Goal: Transaction & Acquisition: Purchase product/service

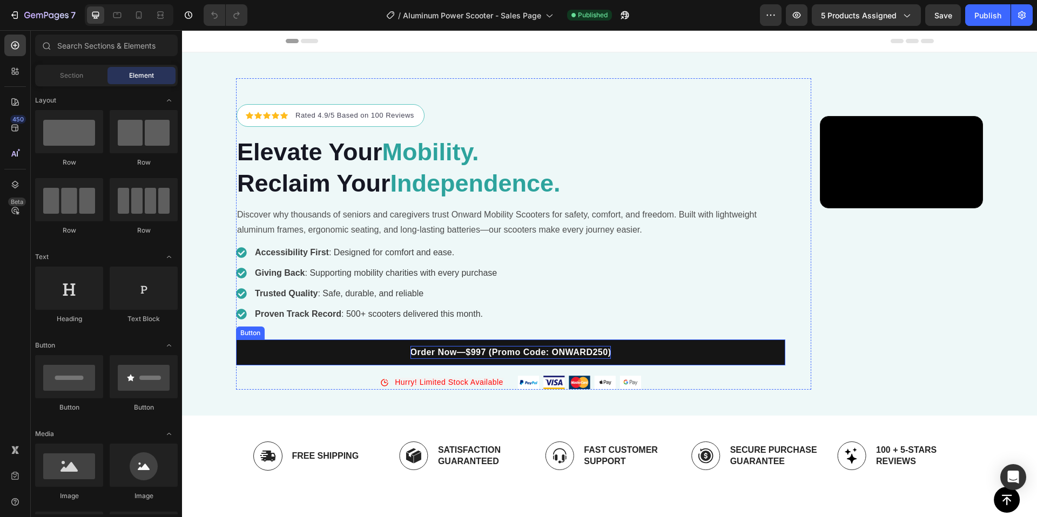
click at [410, 359] on p "Order Now—$997 (Promo Code: ONWARD250)" at bounding box center [510, 352] width 201 height 13
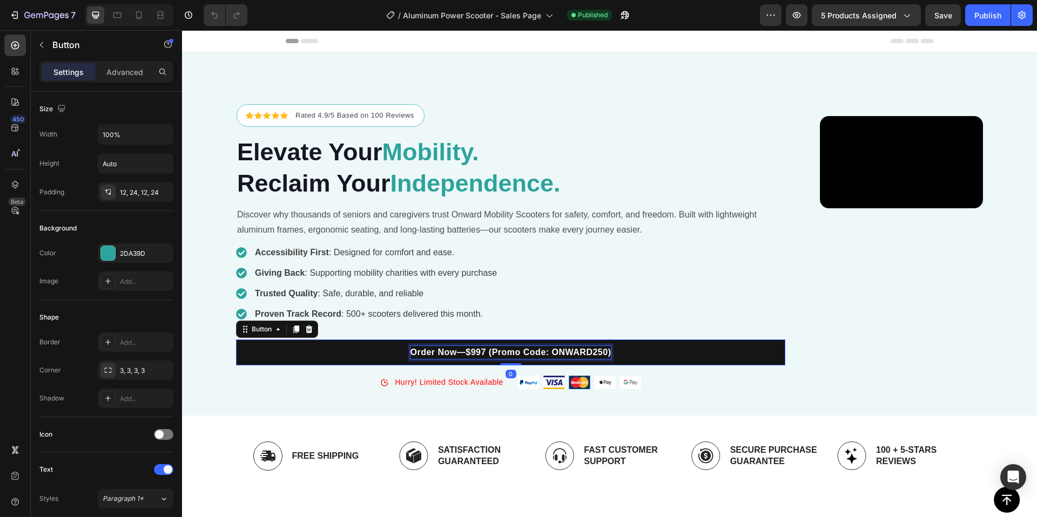
click at [410, 359] on p "Order Now—$997 (Promo Code: ONWARD250)" at bounding box center [510, 352] width 201 height 13
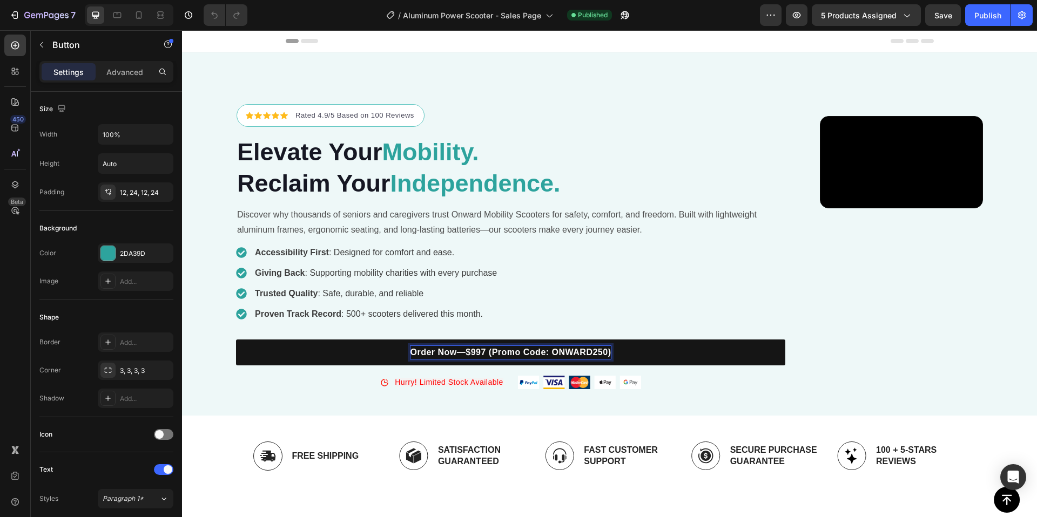
click at [410, 359] on p "Order Now—$997 (Promo Code: ONWARD250)" at bounding box center [510, 352] width 201 height 13
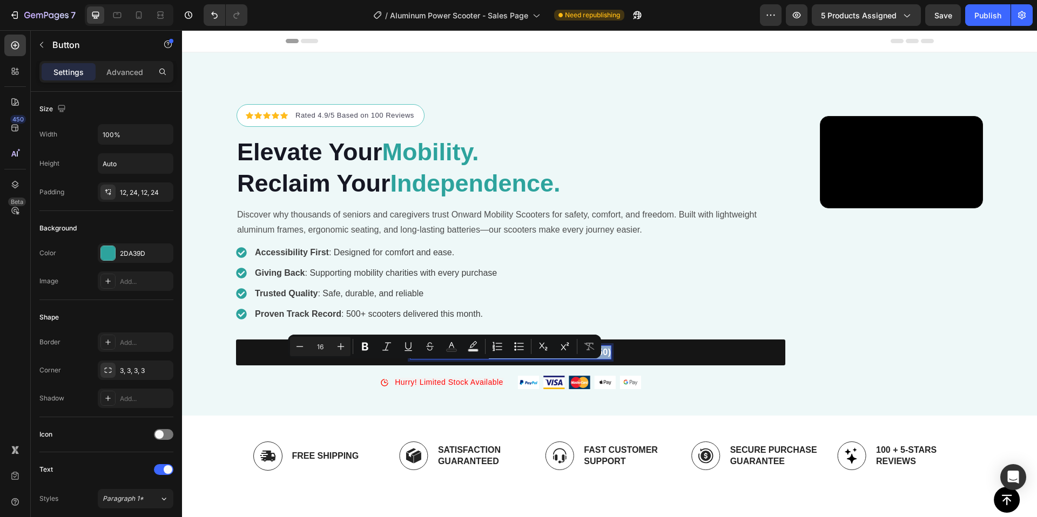
drag, startPoint x: 382, startPoint y: 368, endPoint x: 514, endPoint y: 367, distance: 131.8
click at [514, 366] on link "Order Now—$750 (Promo Code: ONWARD250)" at bounding box center [510, 353] width 549 height 26
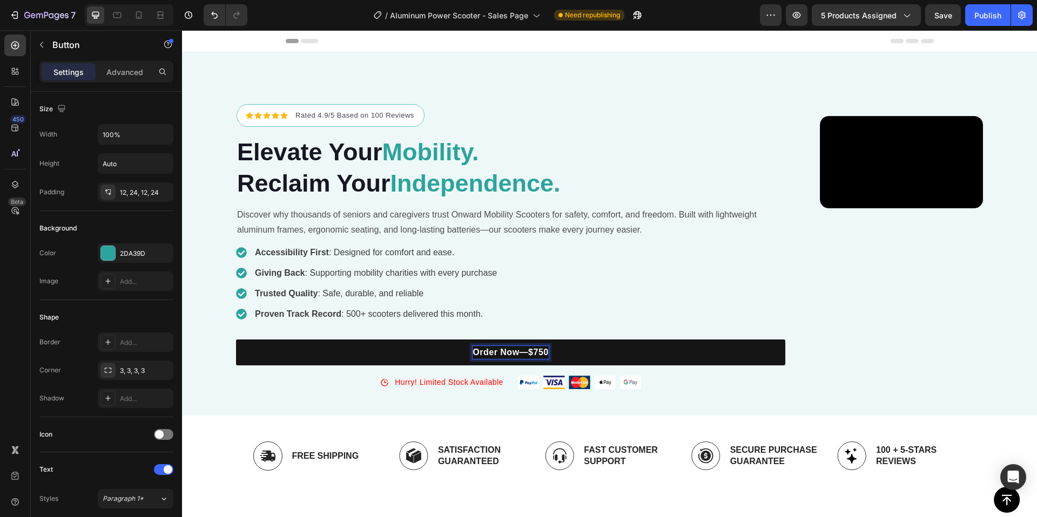
click at [473, 359] on p "Order Now—$750" at bounding box center [511, 352] width 76 height 13
click at [443, 366] on link "Order Now—$750" at bounding box center [510, 353] width 549 height 26
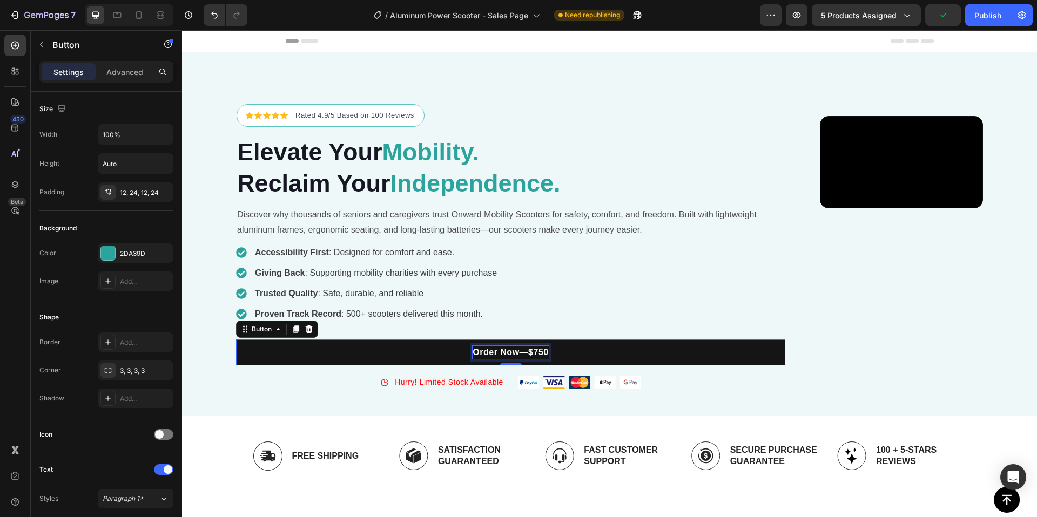
click at [473, 359] on p "Order Now—$750" at bounding box center [511, 352] width 76 height 13
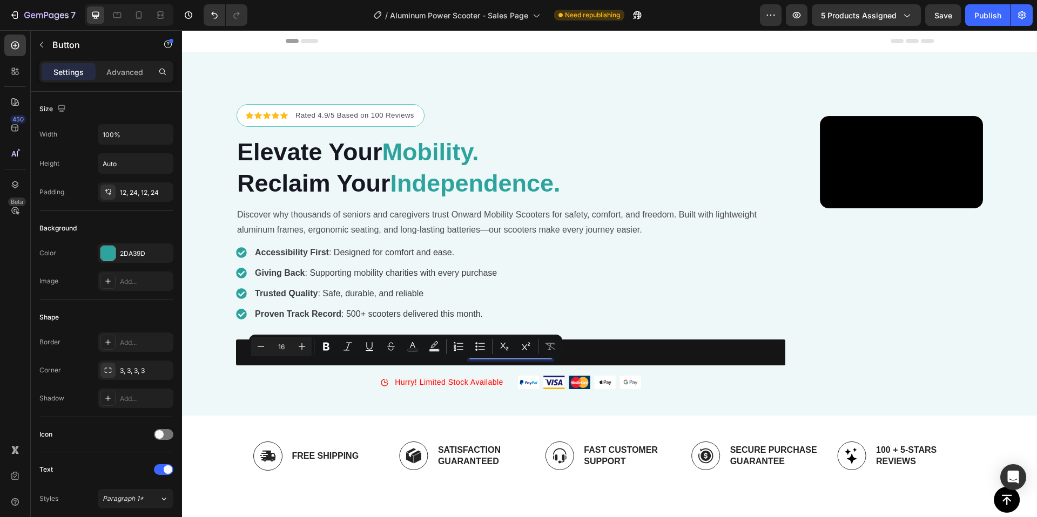
copy p "Order Now—$750 ("
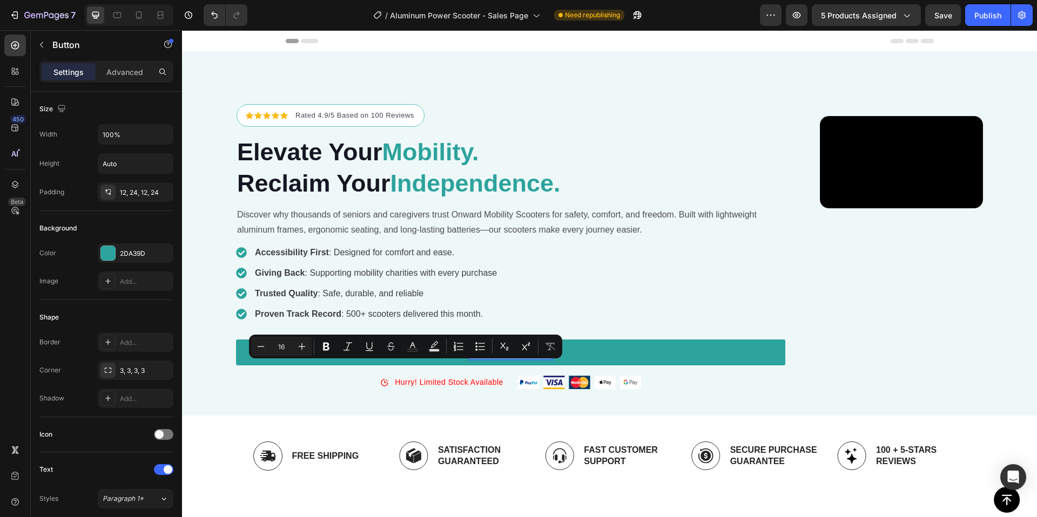
click at [470, 359] on p "Order Now—$750 (" at bounding box center [511, 352] width 82 height 13
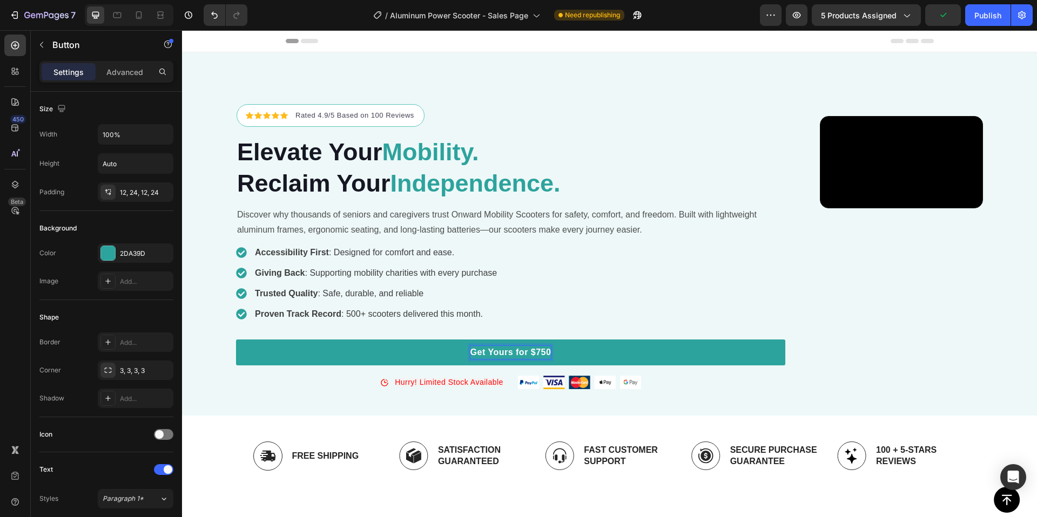
click at [470, 359] on p "Get Yours for $750" at bounding box center [510, 352] width 81 height 13
copy p "Get YoursToday for only $750"
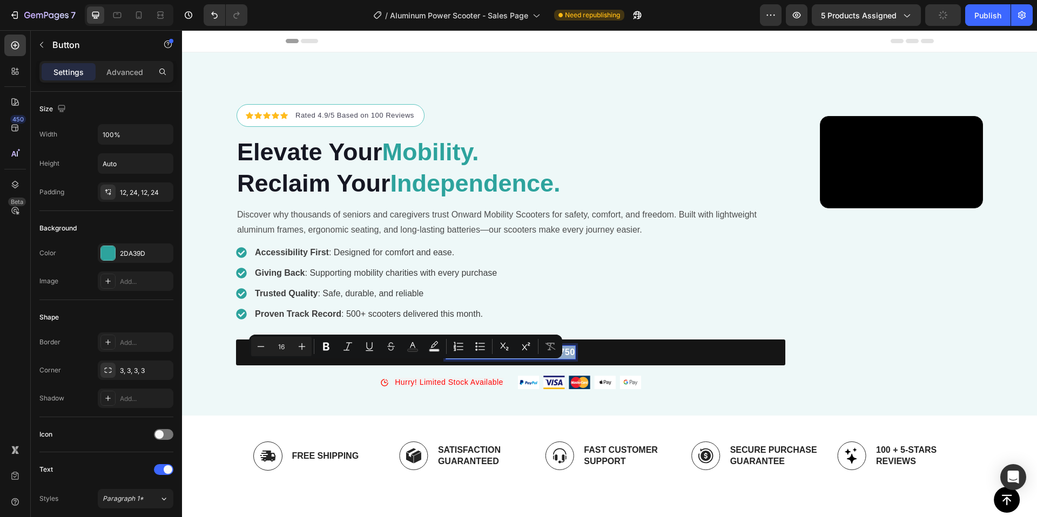
click at [446, 359] on p "Get YoursToday for only $750" at bounding box center [510, 352] width 129 height 13
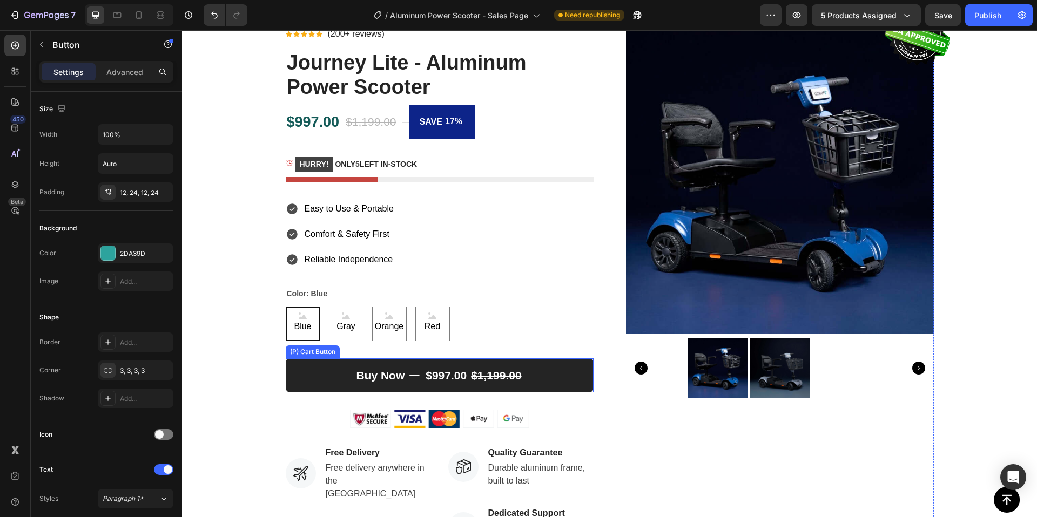
scroll to position [435, 0]
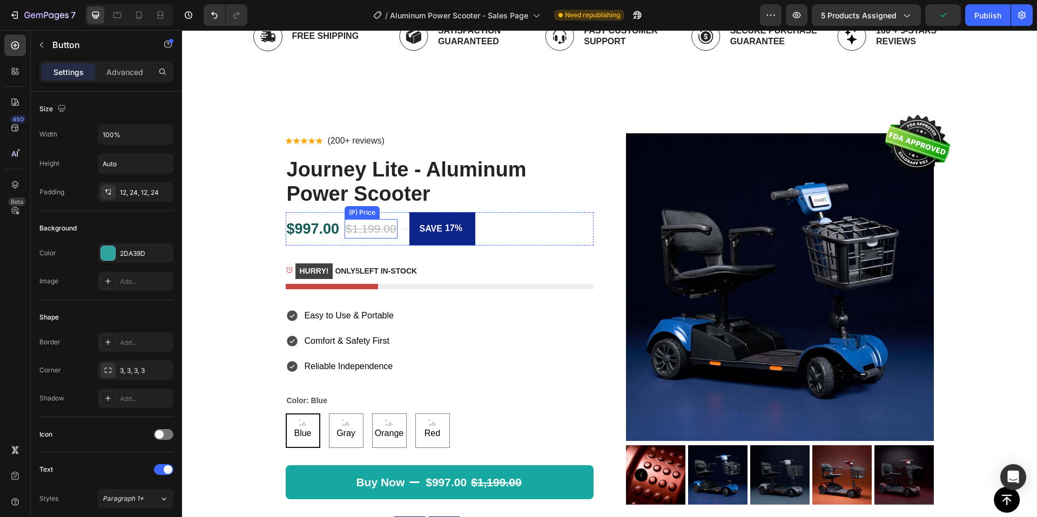
click at [386, 228] on div "$1,199.00" at bounding box center [371, 228] width 52 height 19
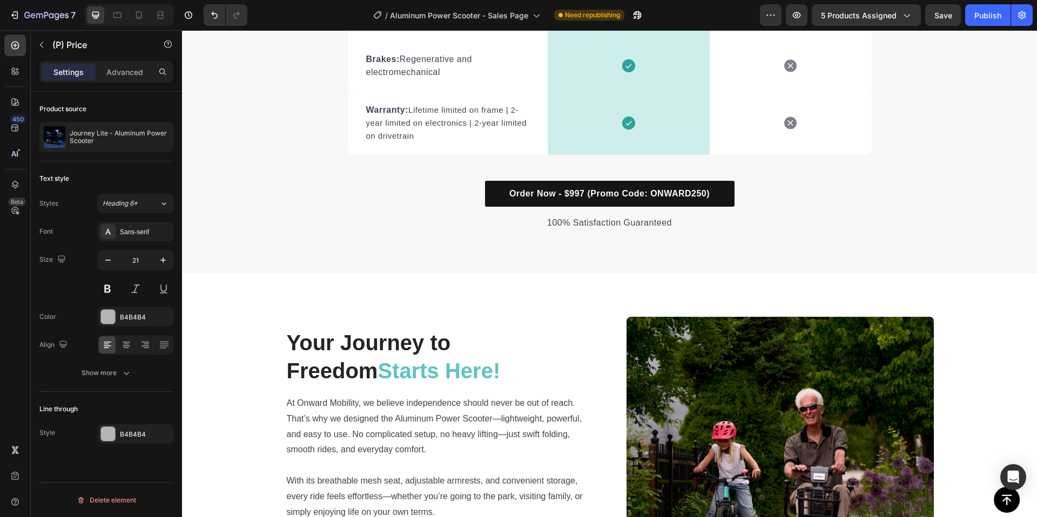
scroll to position [1616, 0]
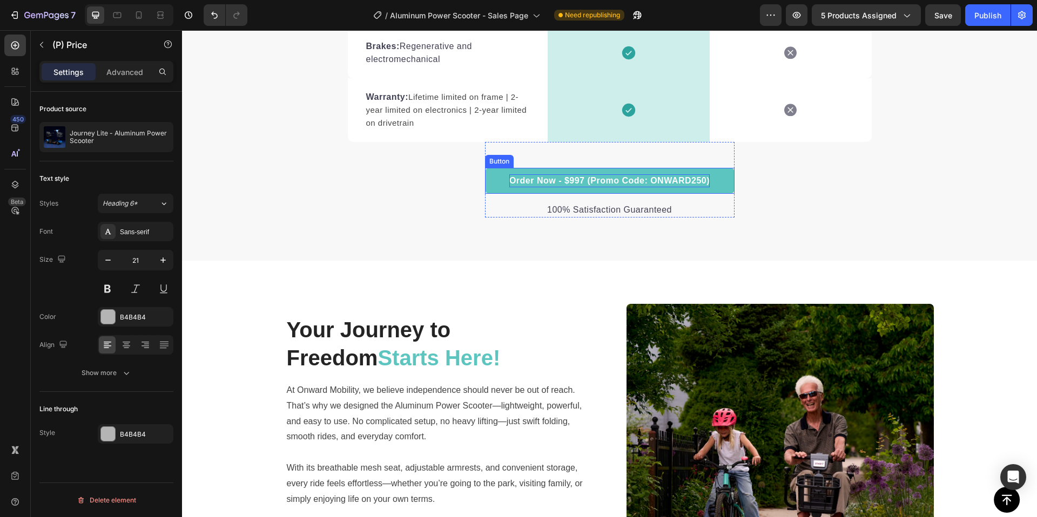
click at [569, 183] on p "Order Now - $997 (Promo Code: ONWARD250)" at bounding box center [609, 180] width 200 height 13
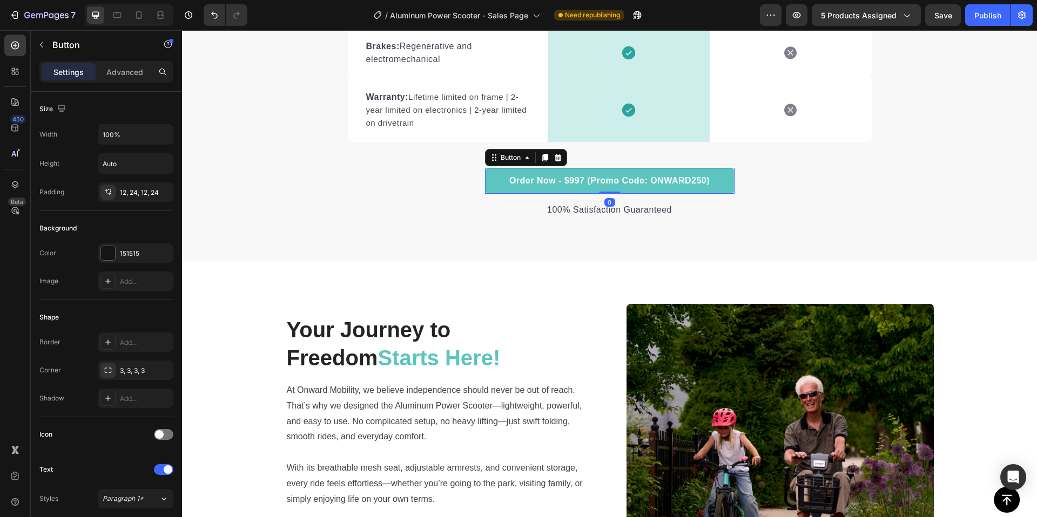
click at [601, 172] on link "Order Now - $997 (Promo Code: ONWARD250)" at bounding box center [610, 181] width 250 height 26
click at [609, 179] on p "Order Now - $997 (Promo Code: ONWARD250)" at bounding box center [609, 180] width 200 height 13
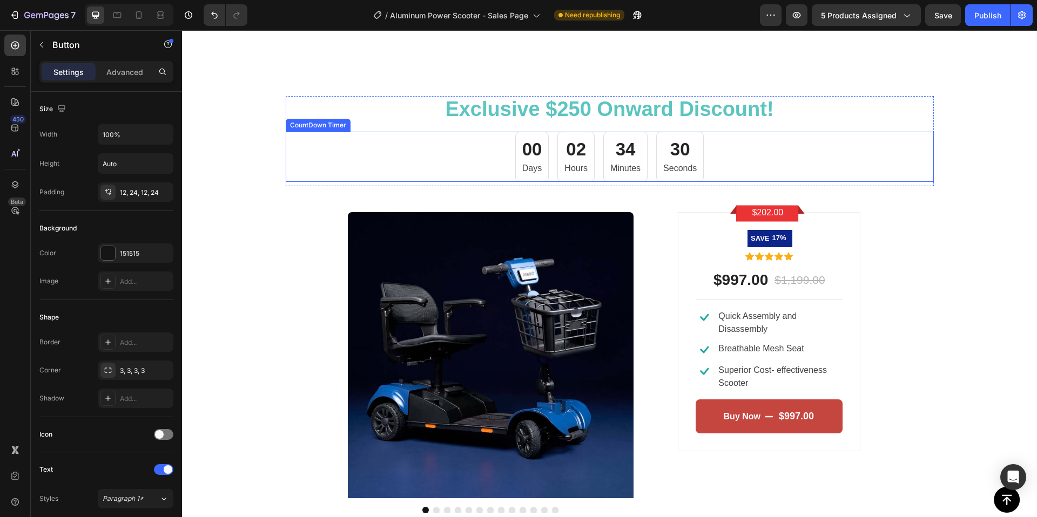
scroll to position [2187, 0]
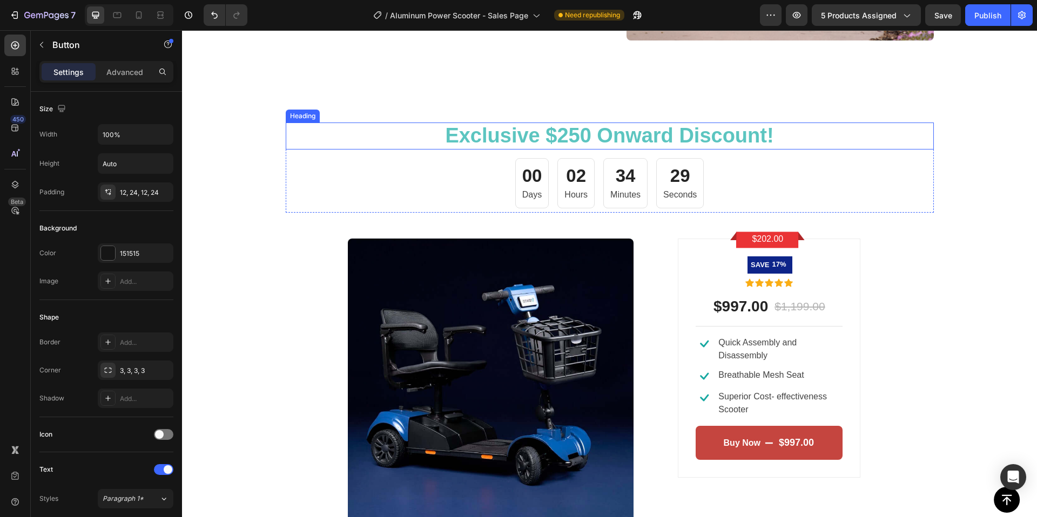
click at [574, 136] on span "Exclusive $250 Onward Discount!" at bounding box center [609, 135] width 328 height 23
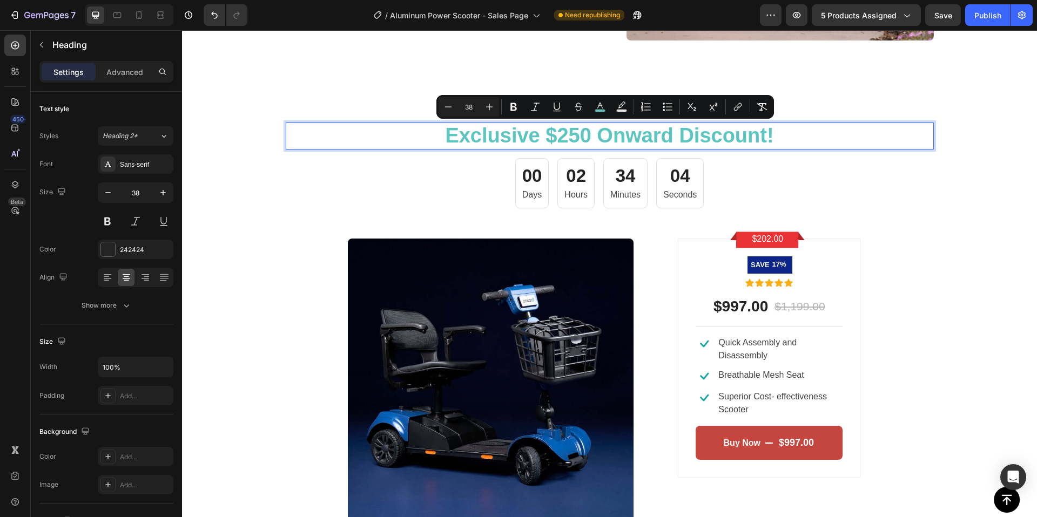
click at [623, 134] on span "Exclusive $250 Onward Discount!" at bounding box center [609, 135] width 328 height 23
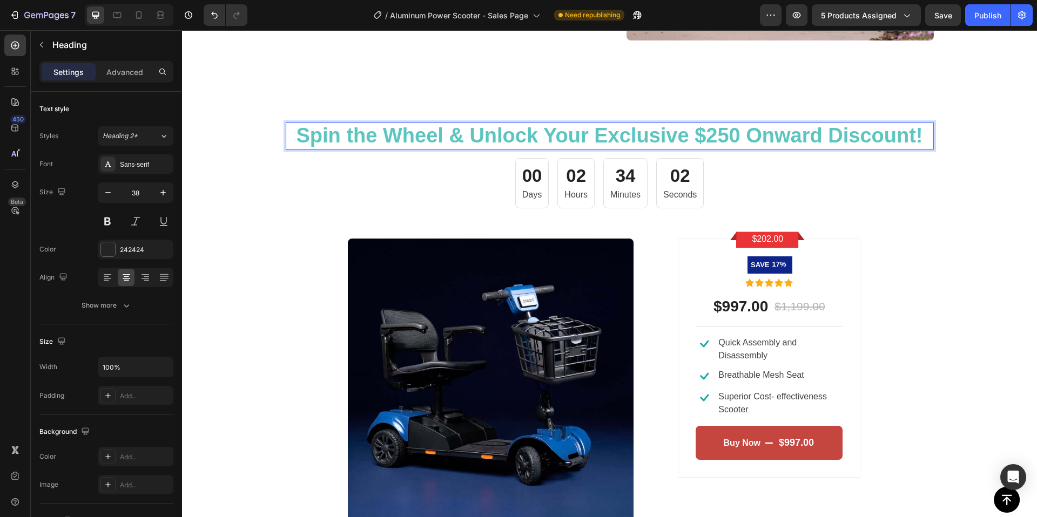
click at [726, 136] on span "Spin the Wheel & Unlock Your Exclusive $250 Onward Discount!" at bounding box center [610, 135] width 626 height 23
click at [733, 138] on span "Spin the Wheel & Unlock Your Exclusive $250 Onward Discount!" at bounding box center [610, 135] width 626 height 23
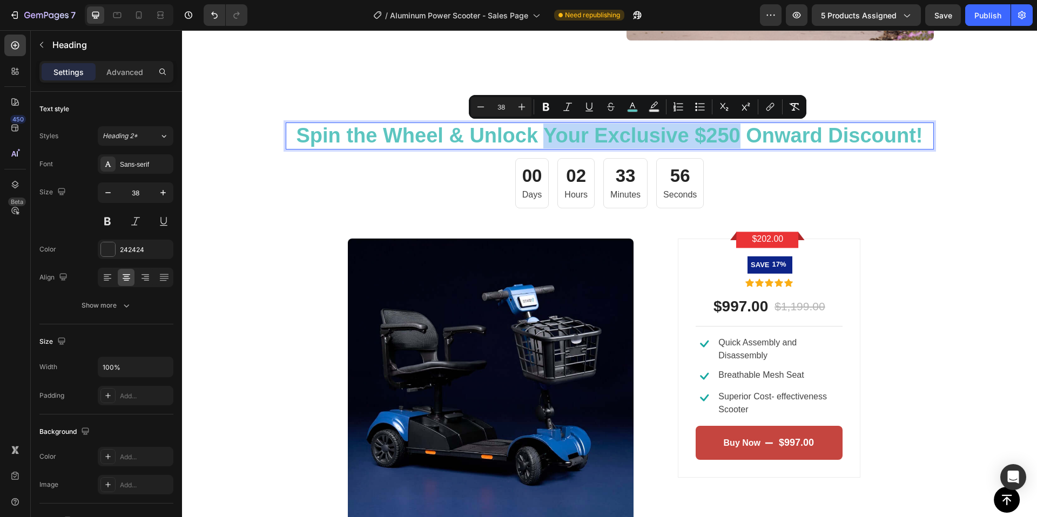
drag, startPoint x: 542, startPoint y: 136, endPoint x: 733, endPoint y: 136, distance: 190.6
click at [733, 136] on span "Spin the Wheel & Unlock Your Exclusive $250 Onward Discount!" at bounding box center [610, 135] width 626 height 23
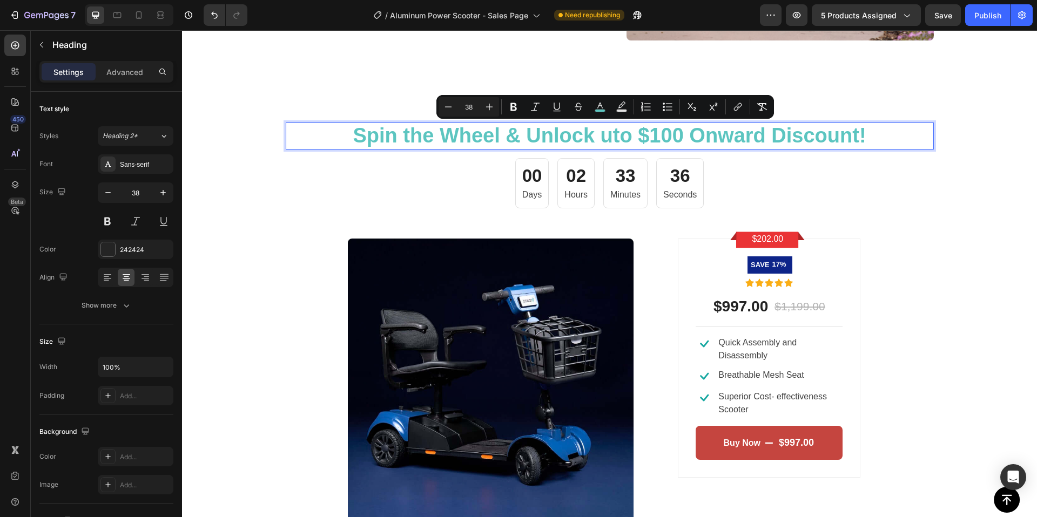
click at [650, 143] on span "Spin the Wheel & Unlock uto $100 Onward Discount!" at bounding box center [609, 135] width 513 height 23
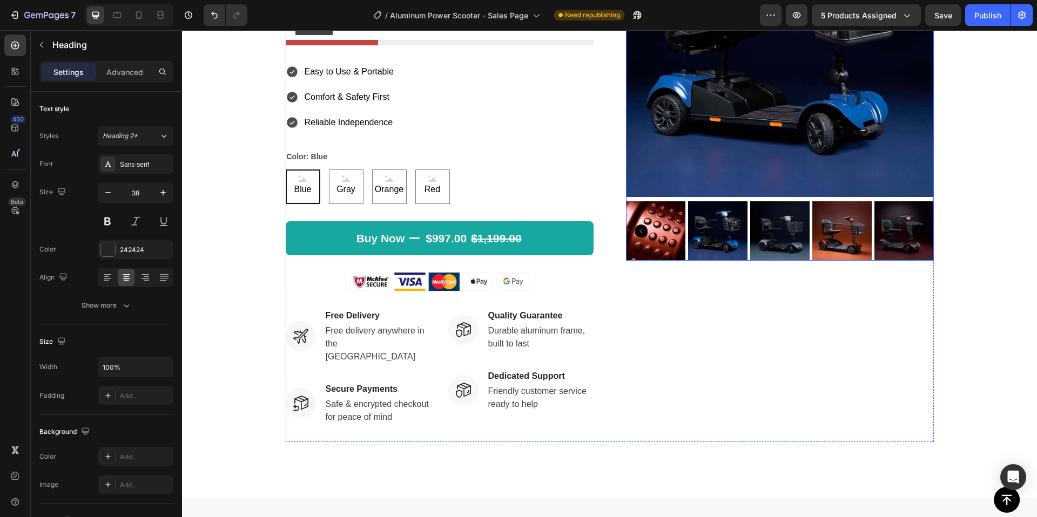
scroll to position [693, 0]
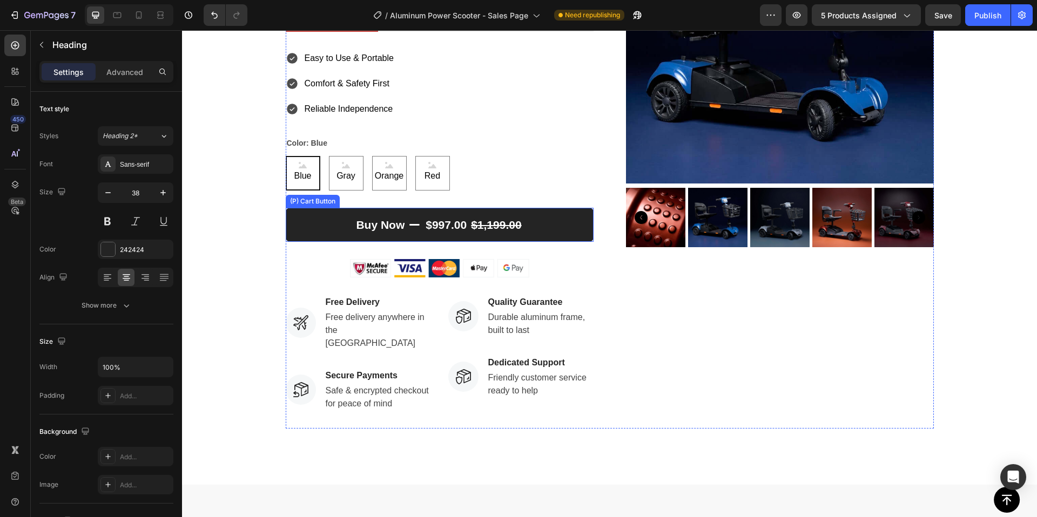
click at [441, 224] on div "$997.00" at bounding box center [446, 224] width 43 height 19
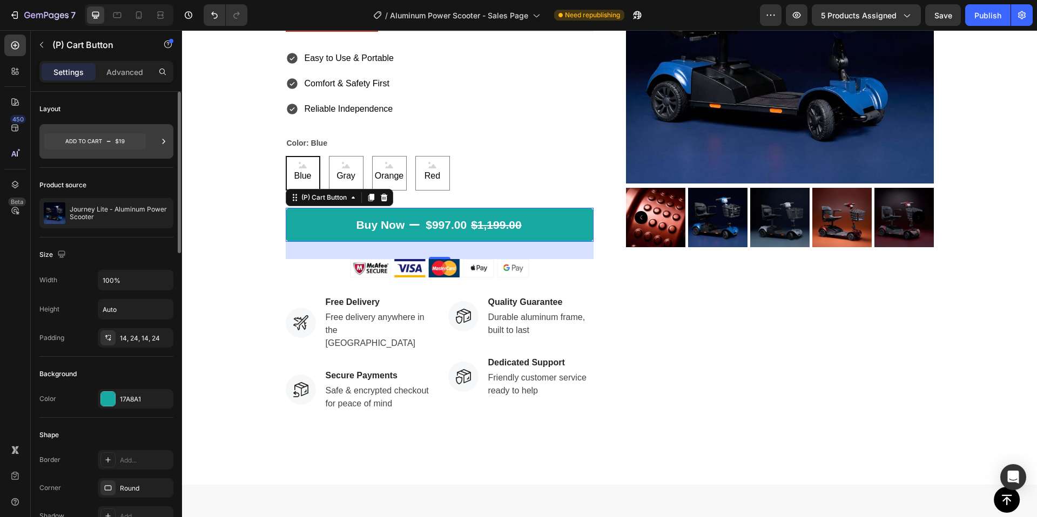
click at [113, 143] on icon at bounding box center [95, 141] width 102 height 16
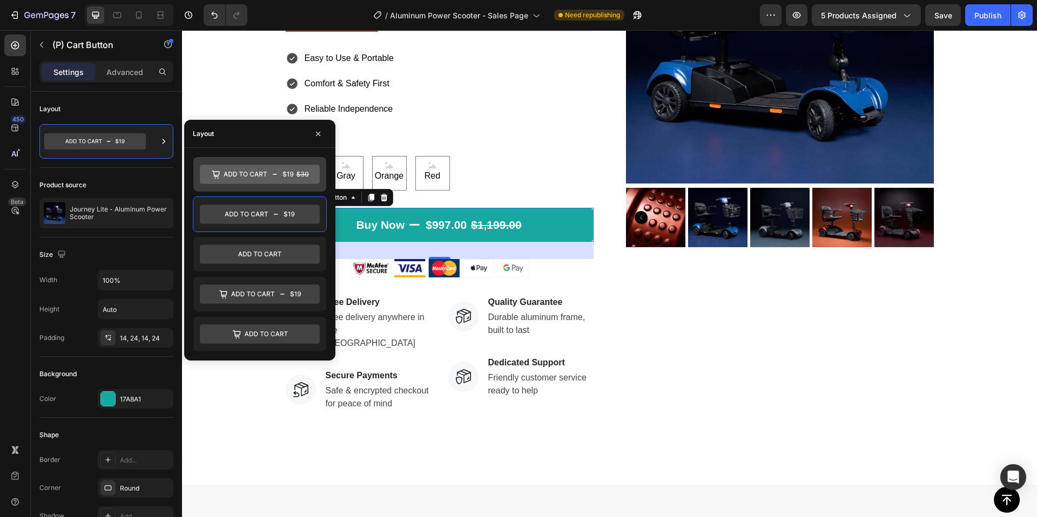
click at [227, 181] on icon at bounding box center [260, 174] width 120 height 19
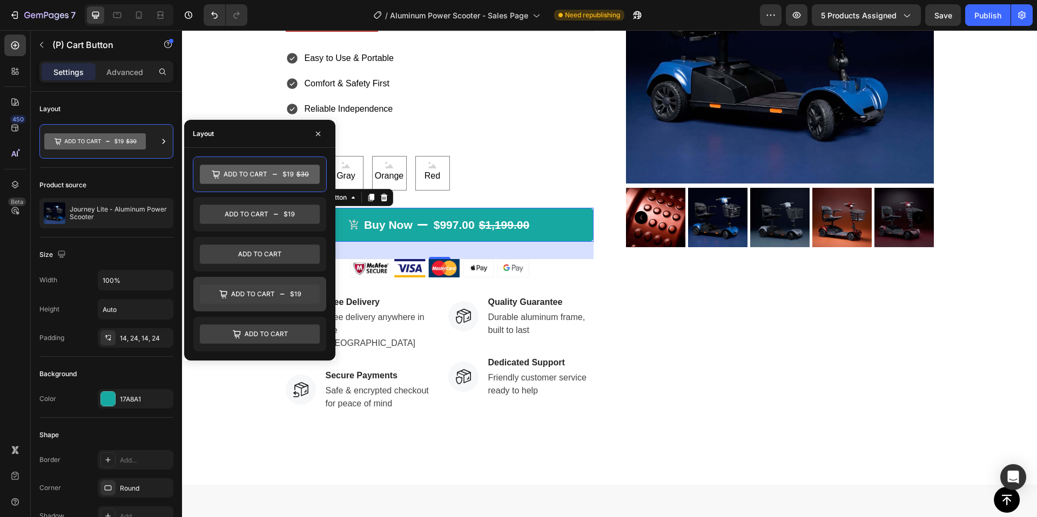
click at [245, 287] on icon at bounding box center [260, 294] width 120 height 19
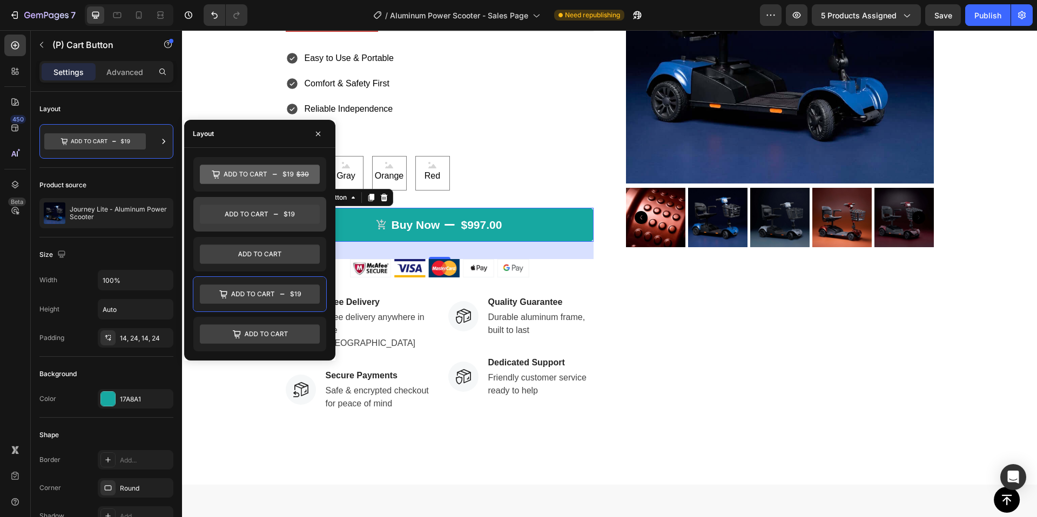
click at [252, 215] on icon at bounding box center [246, 214] width 43 height 5
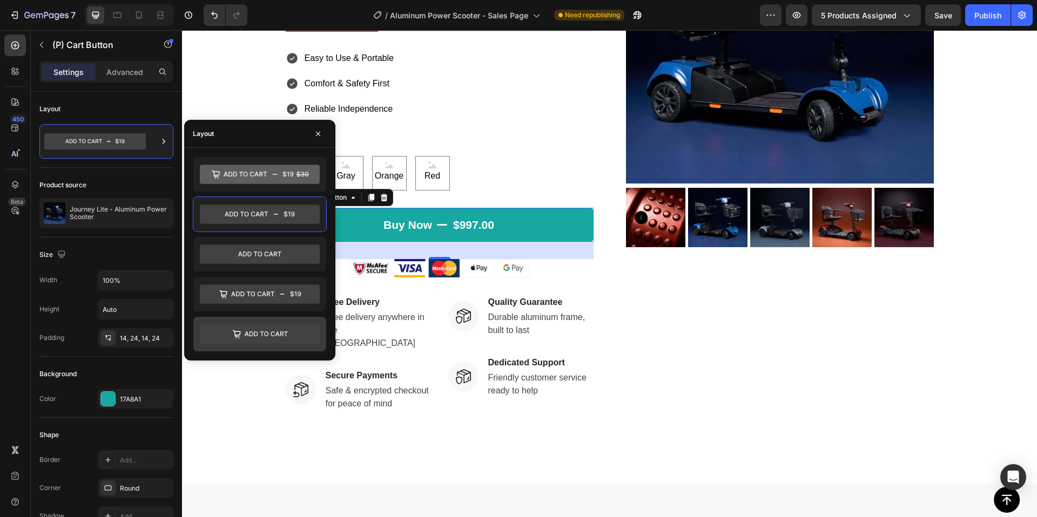
click at [262, 333] on icon at bounding box center [266, 334] width 43 height 5
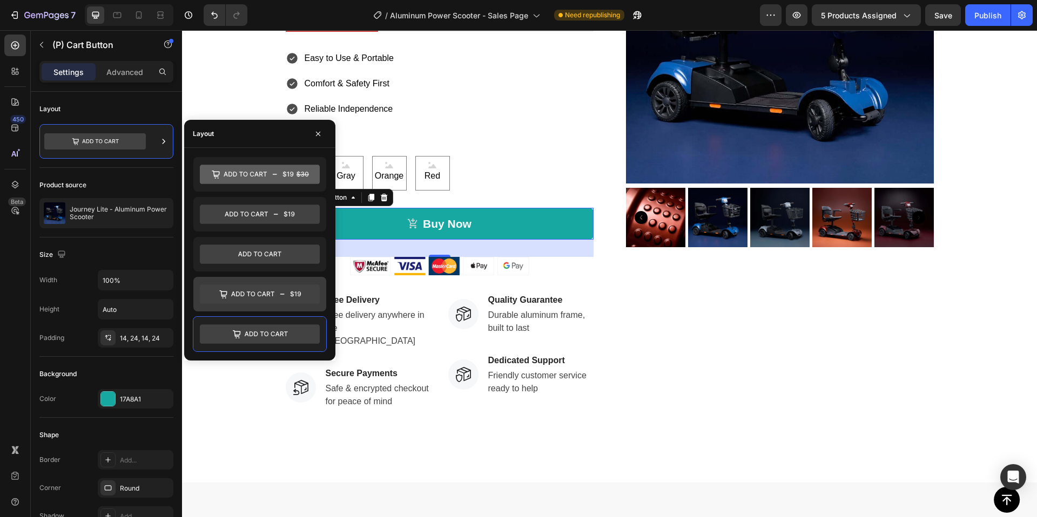
click at [262, 294] on icon at bounding box center [252, 294] width 43 height 5
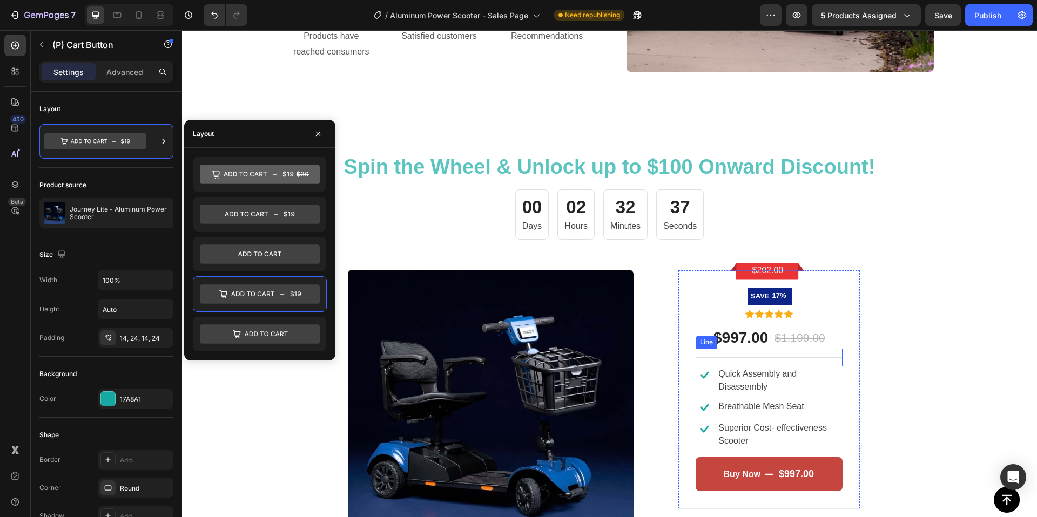
scroll to position [2160, 0]
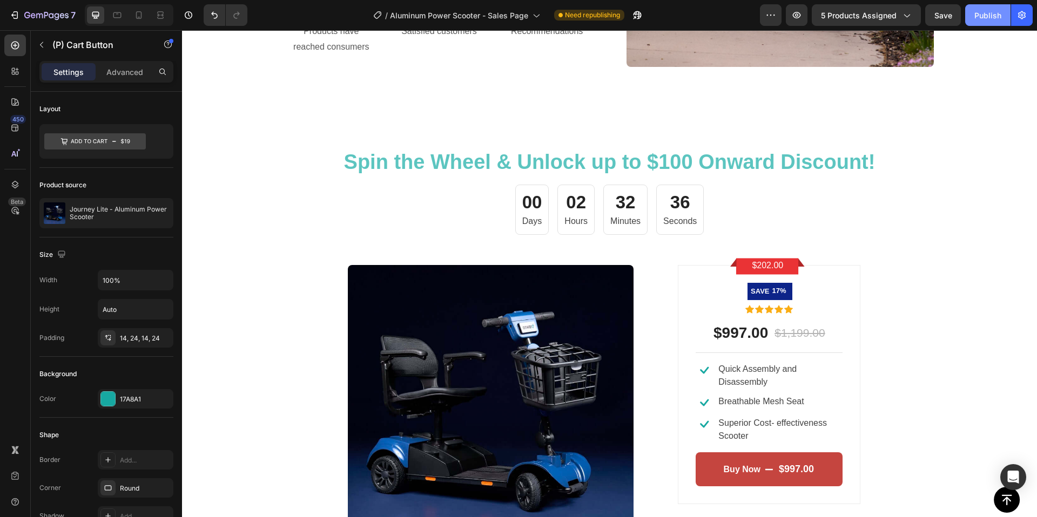
click at [995, 15] on div "Publish" at bounding box center [987, 15] width 27 height 11
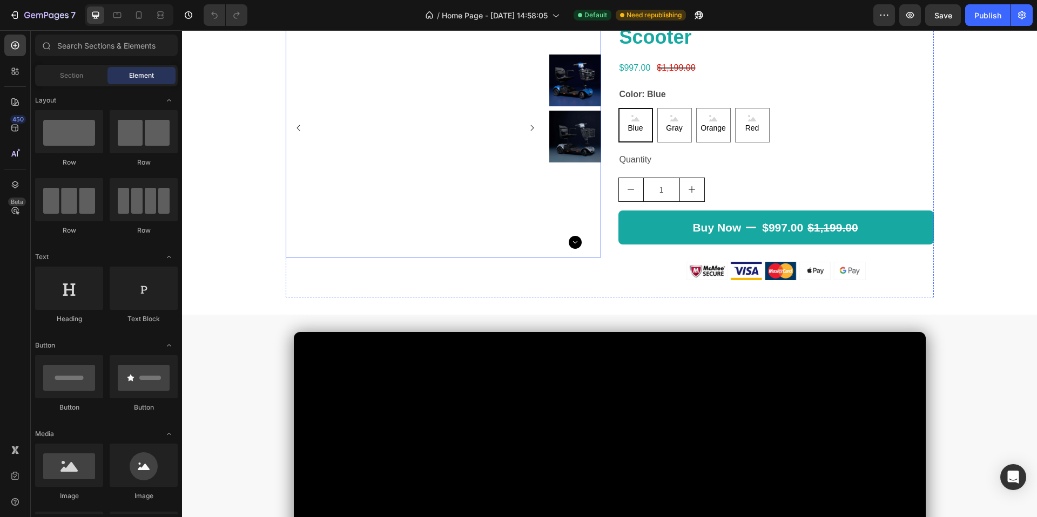
scroll to position [564, 0]
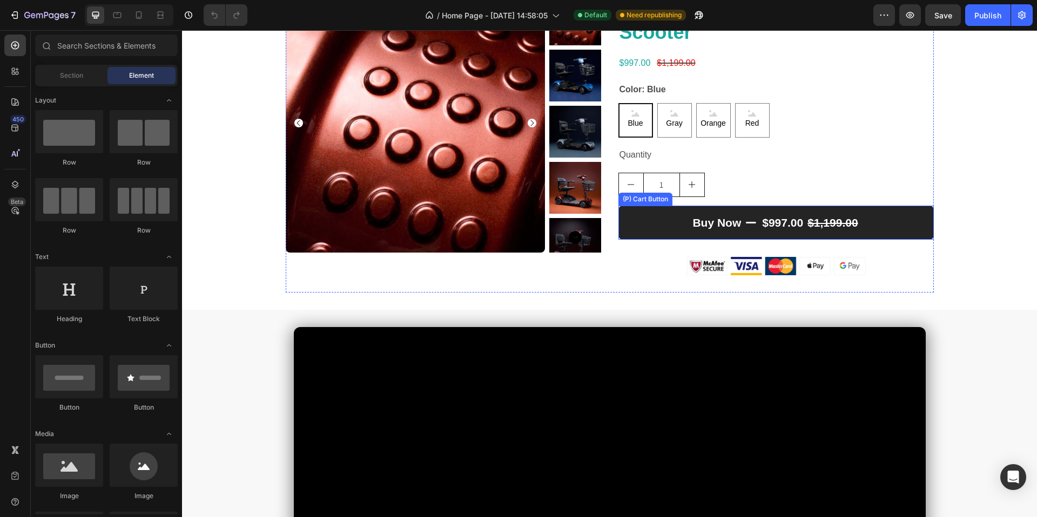
click at [749, 214] on button "Buy Now $997.00 $1,199.00" at bounding box center [775, 223] width 315 height 35
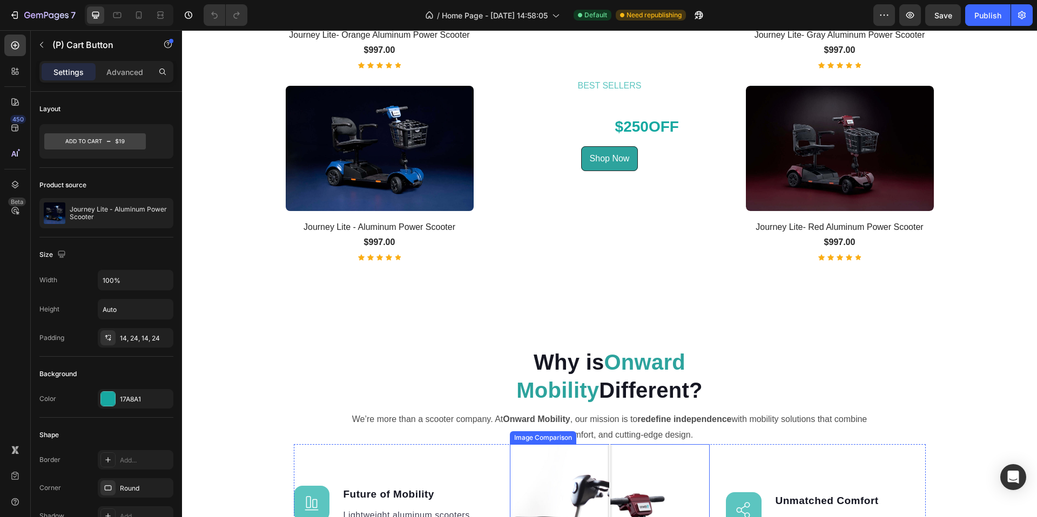
scroll to position [1431, 0]
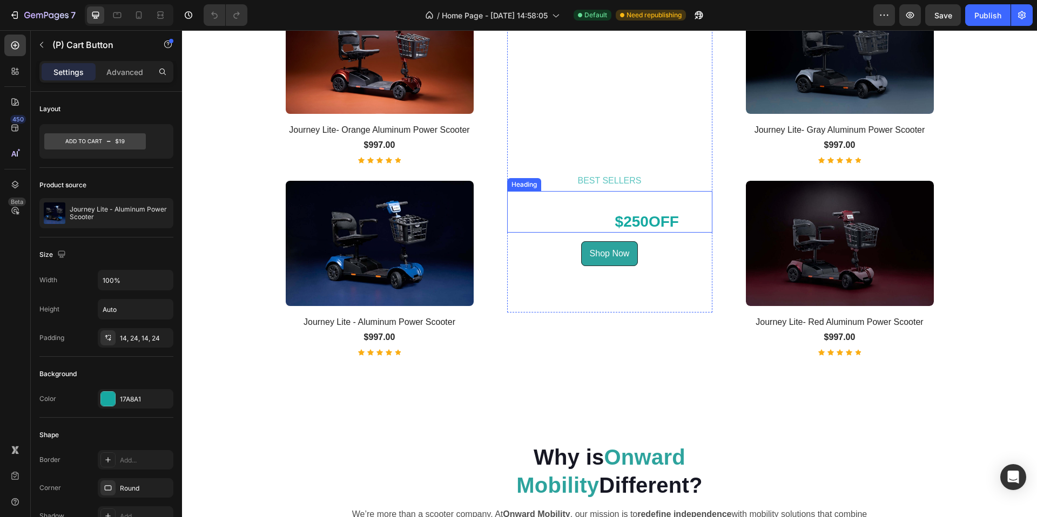
click at [600, 221] on h3 "ALUMINUM POWER SCOOTER $250 OFF" at bounding box center [609, 212] width 205 height 42
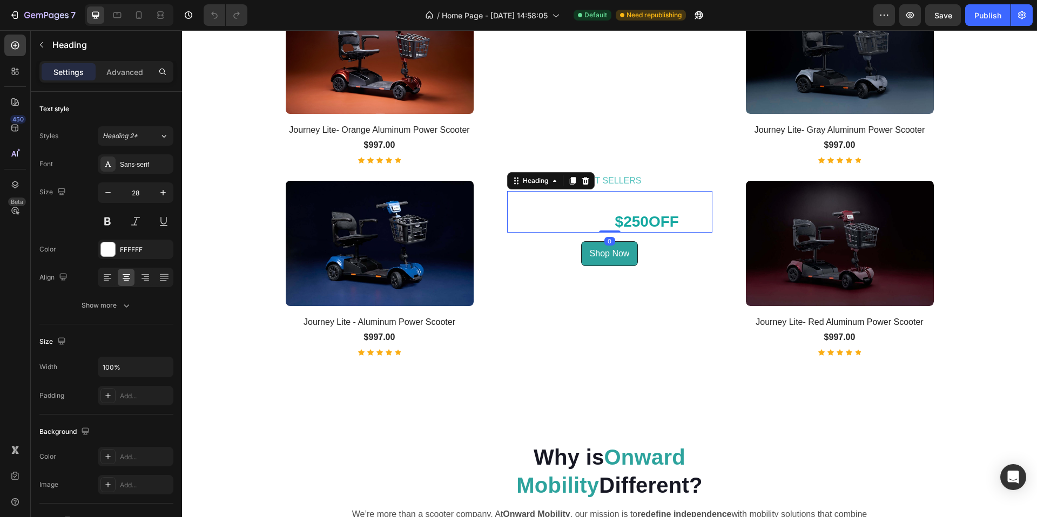
click at [608, 220] on h3 "ALUMINUM POWER SCOOTER $250 OFF" at bounding box center [609, 212] width 205 height 42
click at [623, 222] on span "$250" at bounding box center [631, 221] width 33 height 17
click at [639, 223] on span "$250" at bounding box center [631, 221] width 33 height 17
click at [642, 223] on span "$250" at bounding box center [631, 221] width 33 height 17
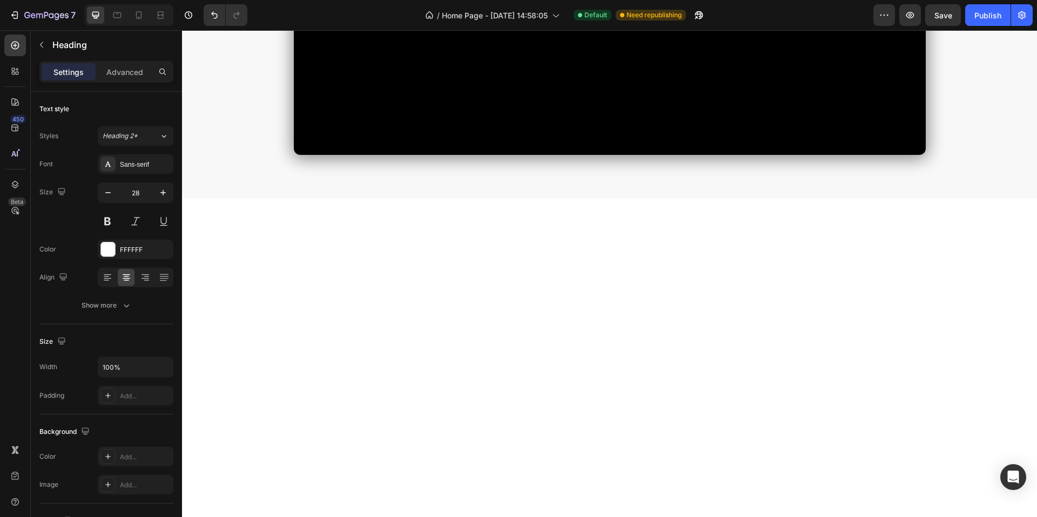
scroll to position [509, 0]
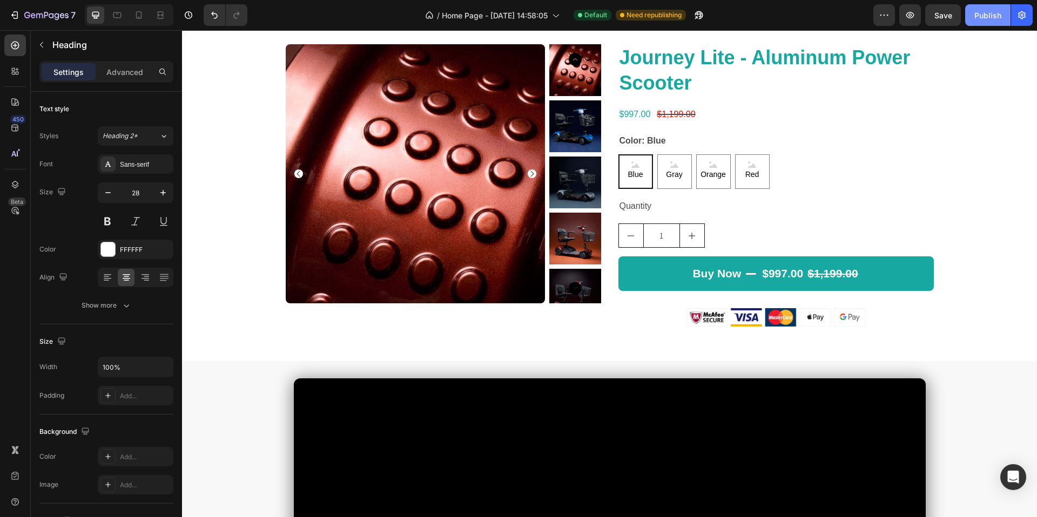
click at [987, 19] on div "Publish" at bounding box center [987, 15] width 27 height 11
